Goal: Task Accomplishment & Management: Manage account settings

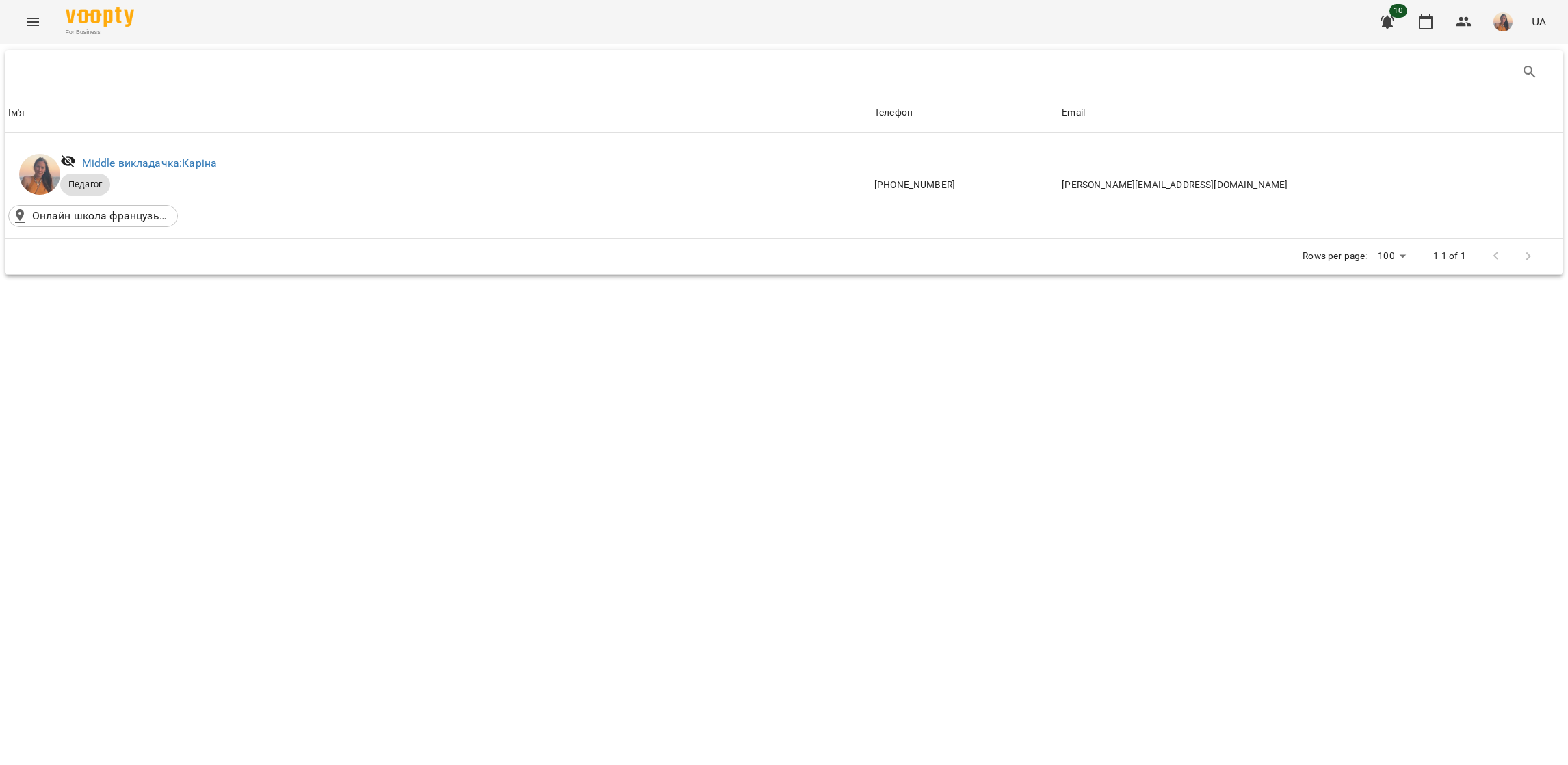
click at [31, 22] on icon "Menu" at bounding box center [33, 22] width 16 height 16
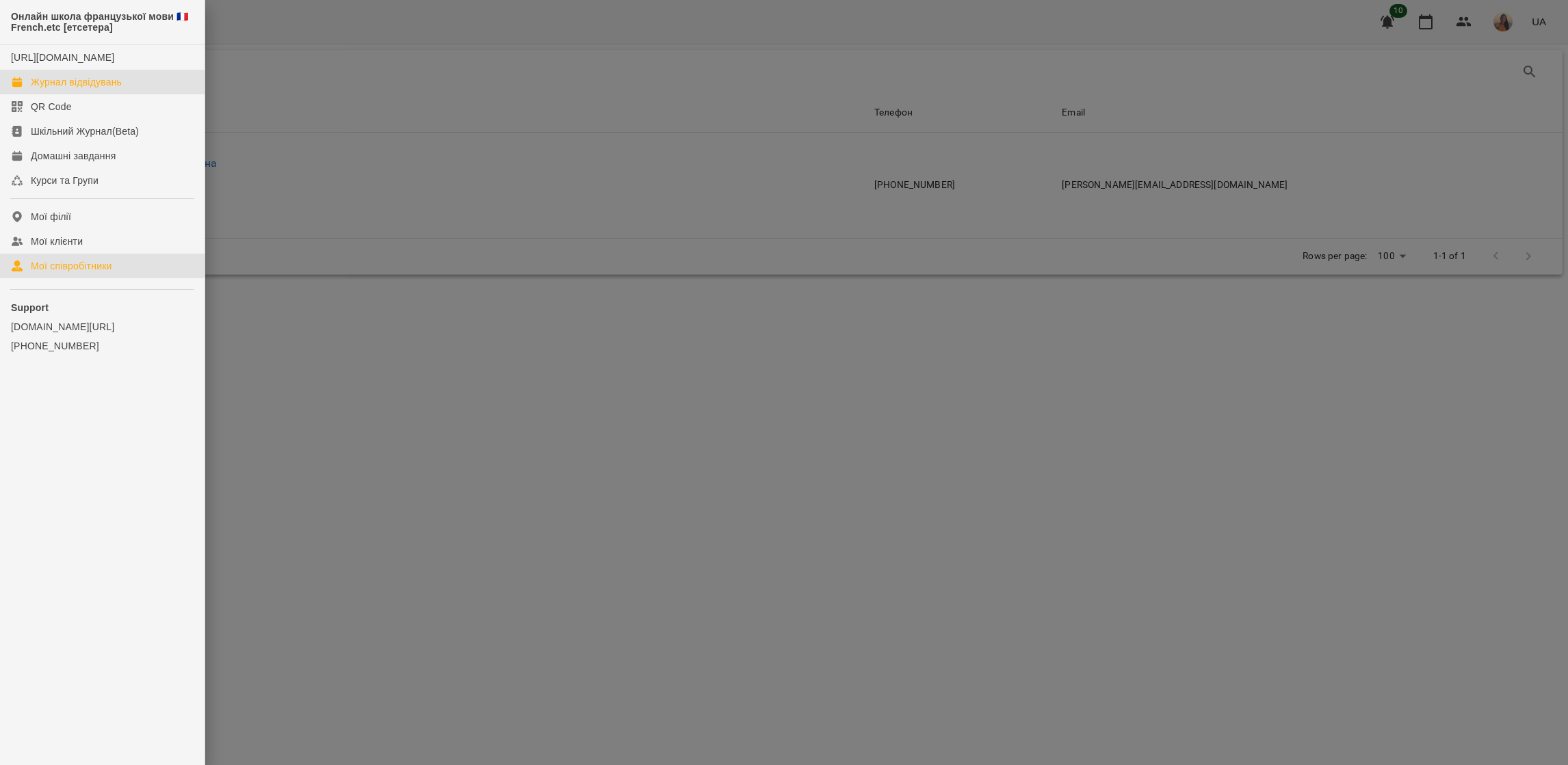
click at [99, 89] on div "Журнал відвідувань" at bounding box center [76, 82] width 91 height 13
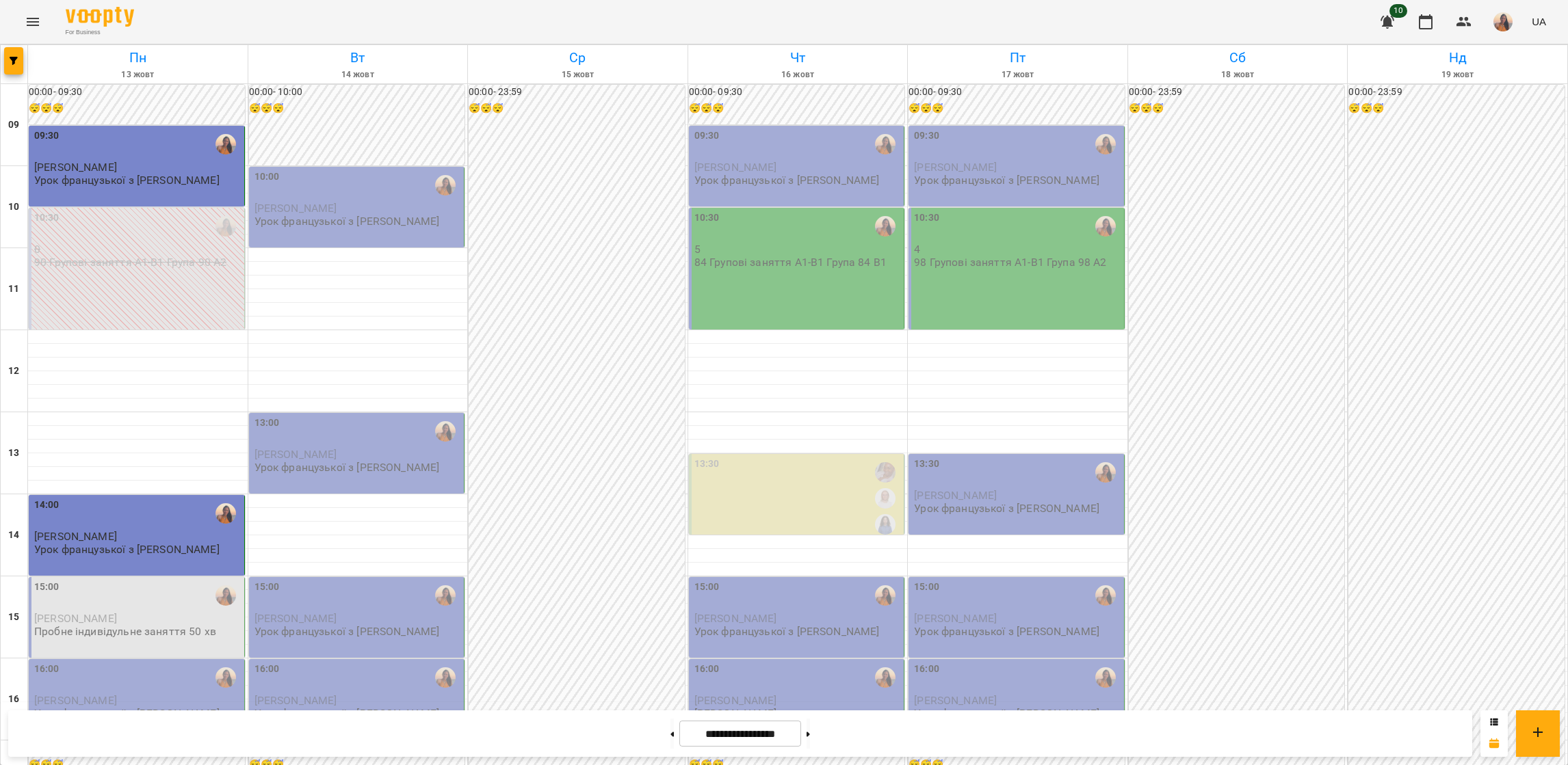
scroll to position [102, 0]
click at [117, 612] on span "[PERSON_NAME]" at bounding box center [75, 618] width 83 height 13
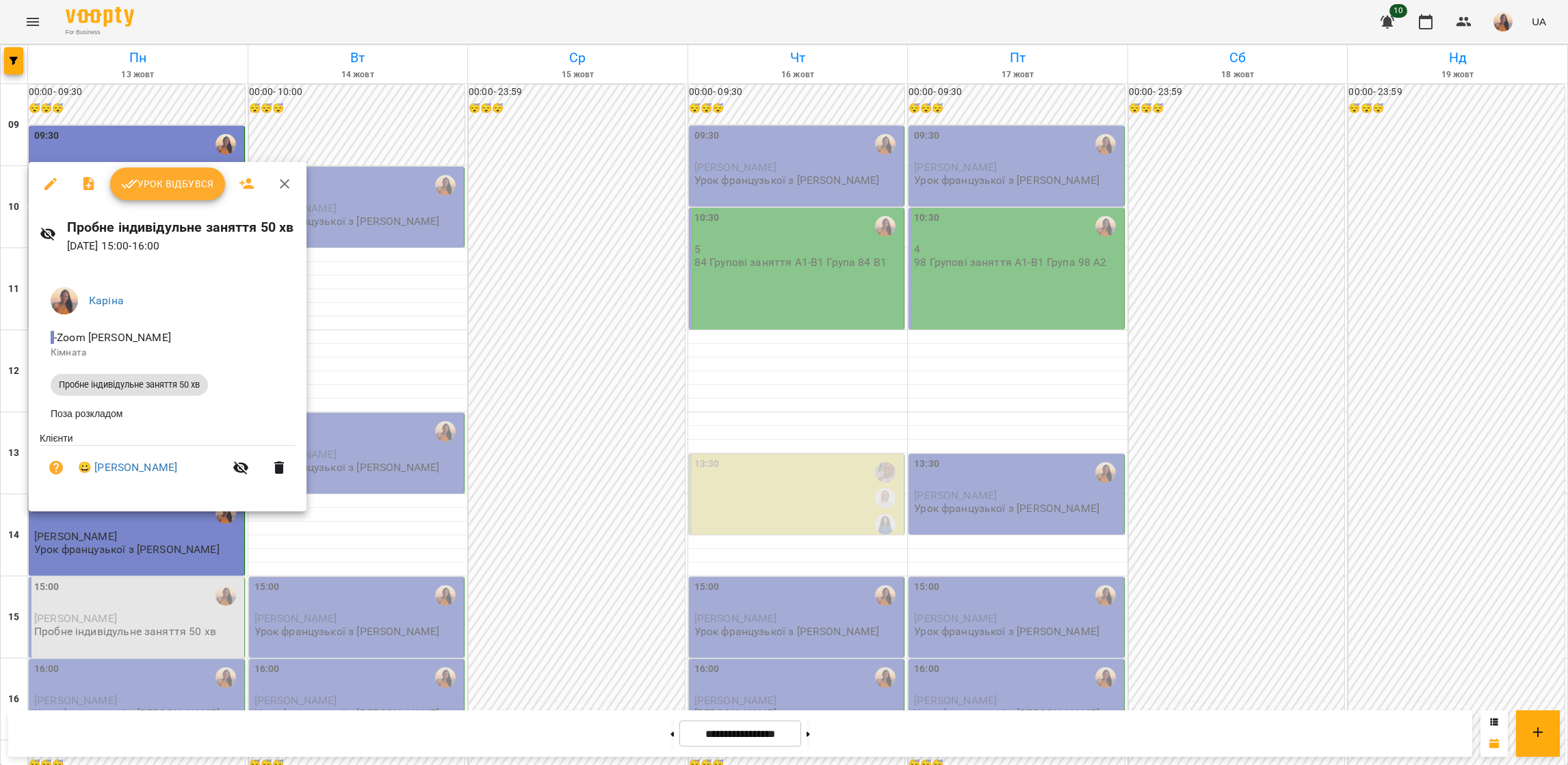
click at [173, 197] on button "Урок відбувся" at bounding box center [167, 184] width 115 height 33
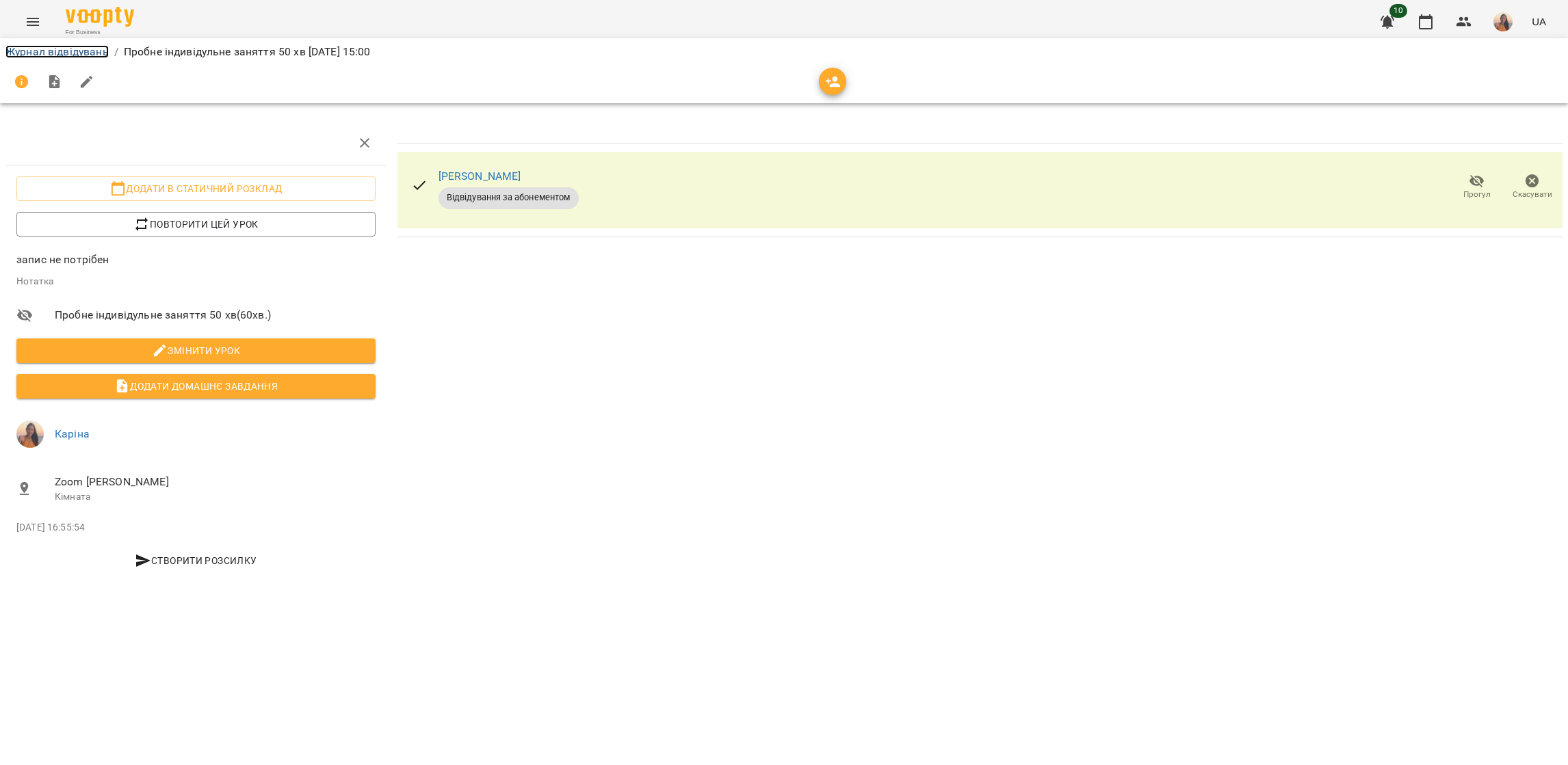
click at [35, 49] on link "Журнал відвідувань" at bounding box center [57, 51] width 103 height 13
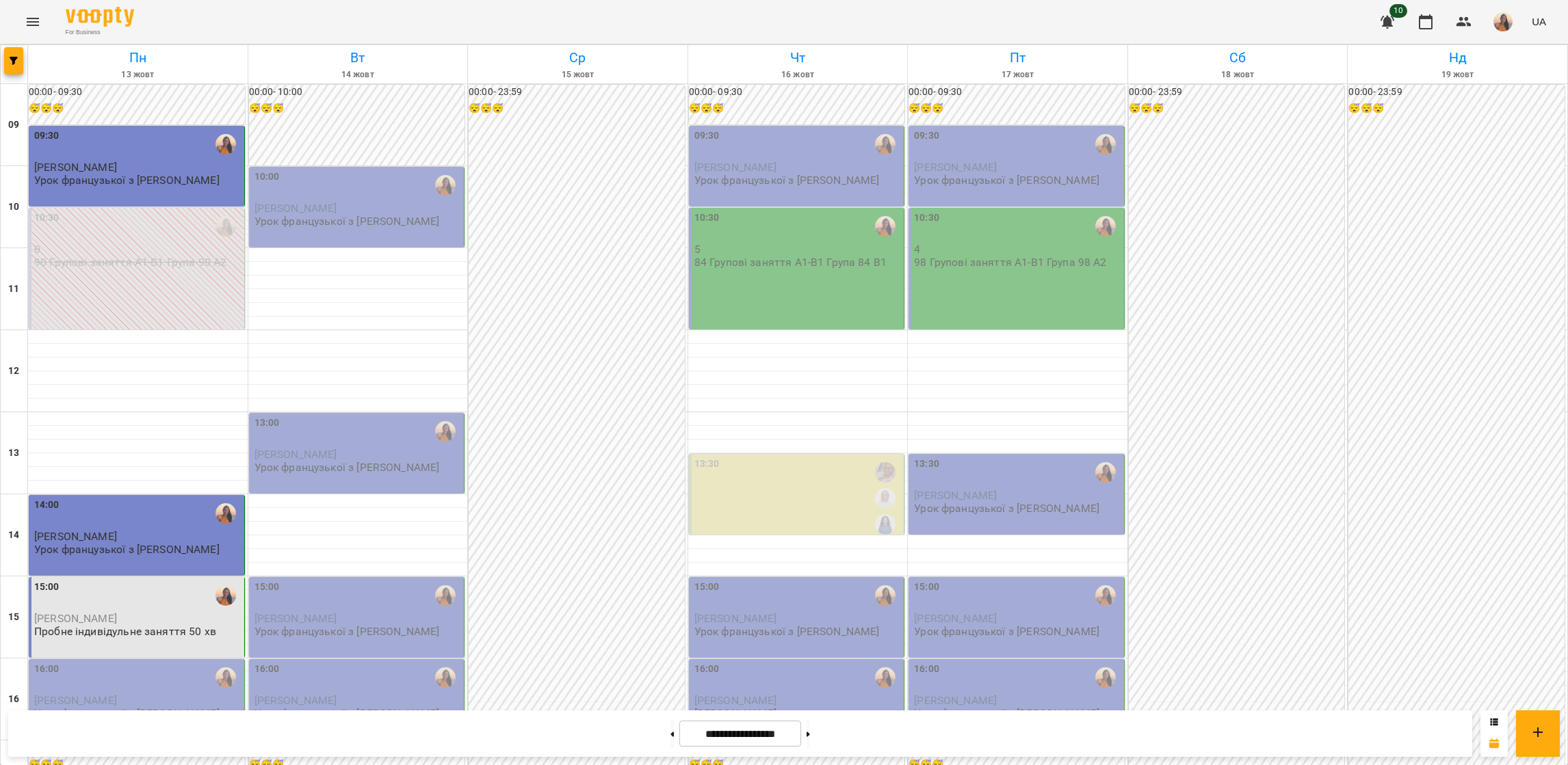
click at [117, 694] on span "[PERSON_NAME]" at bounding box center [75, 700] width 83 height 13
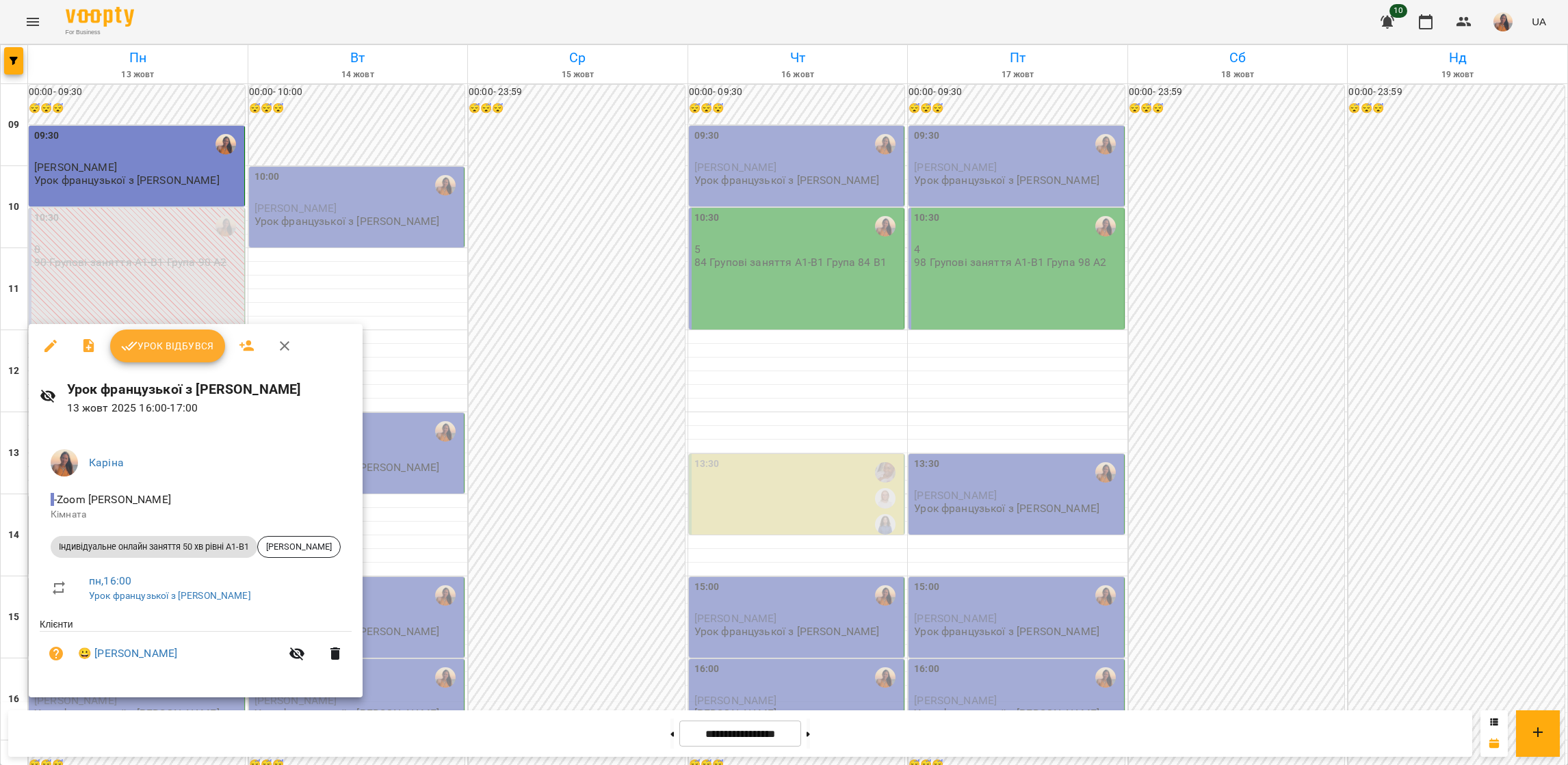
click at [175, 360] on button "Урок відбувся" at bounding box center [167, 346] width 115 height 33
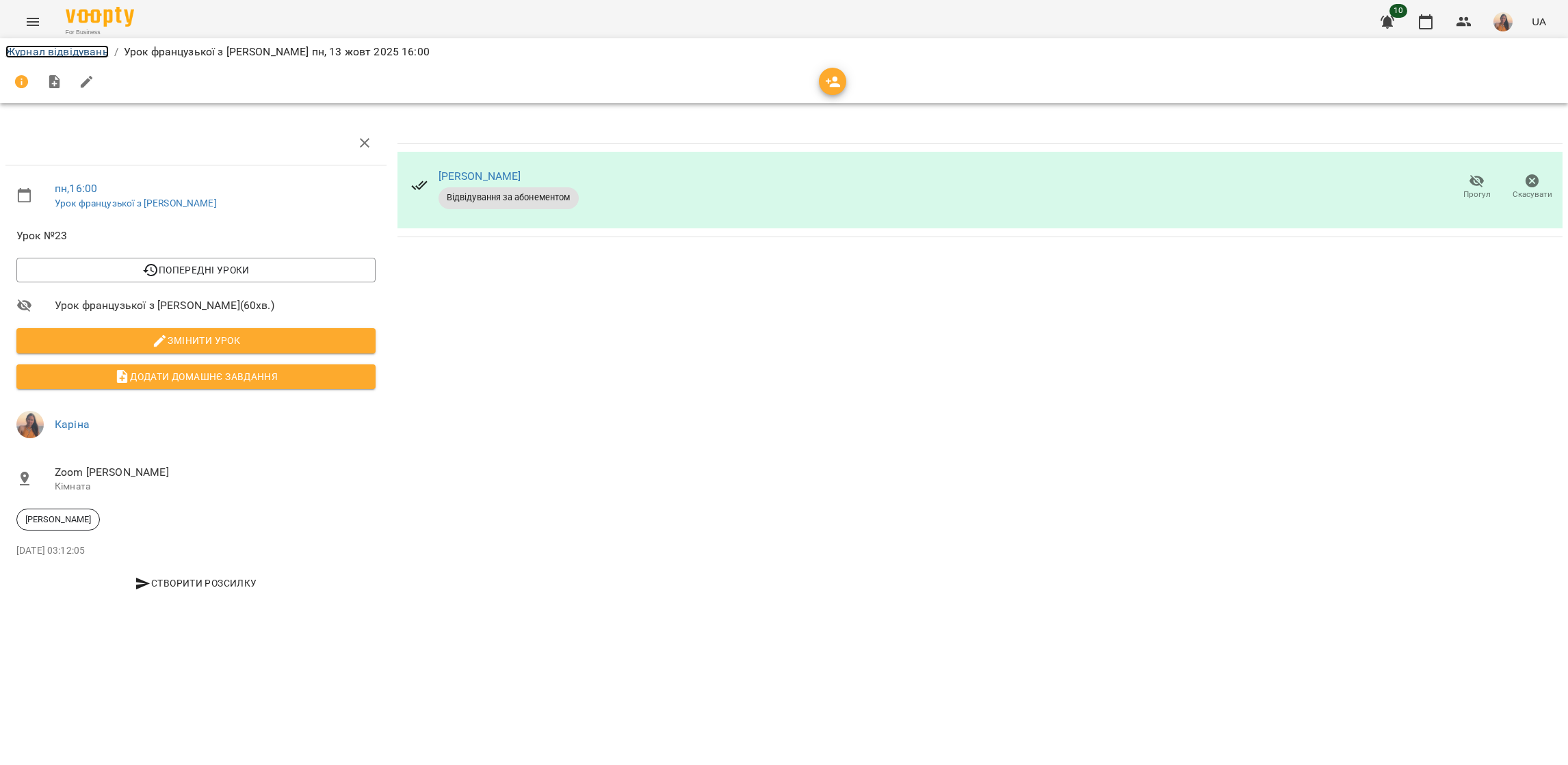
click at [78, 50] on link "Журнал відвідувань" at bounding box center [57, 51] width 103 height 13
